Goal: Information Seeking & Learning: Learn about a topic

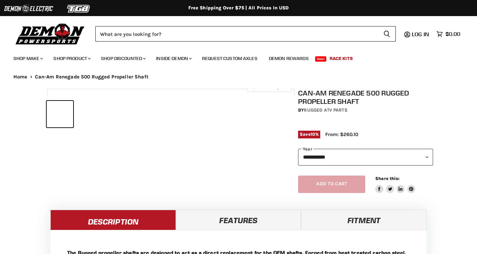
select select "******"
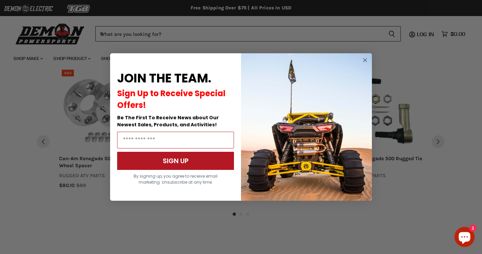
scroll to position [602, 0]
